Goal: Information Seeking & Learning: Find specific fact

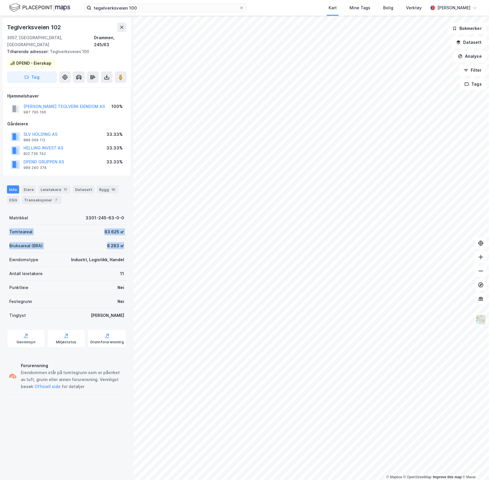
drag, startPoint x: 8, startPoint y: 224, endPoint x: 123, endPoint y: 235, distance: 115.8
click at [123, 235] on div "Teglverksveien 102 3057, [GEOGRAPHIC_DATA], [GEOGRAPHIC_DATA], 245/63 Tilhørend…" at bounding box center [67, 248] width 134 height 464
click at [124, 242] on div "Teglverksveien 102 3057, [GEOGRAPHIC_DATA], [GEOGRAPHIC_DATA], 245/63 Tilhørend…" at bounding box center [67, 248] width 134 height 464
